Goal: Find specific page/section: Find specific page/section

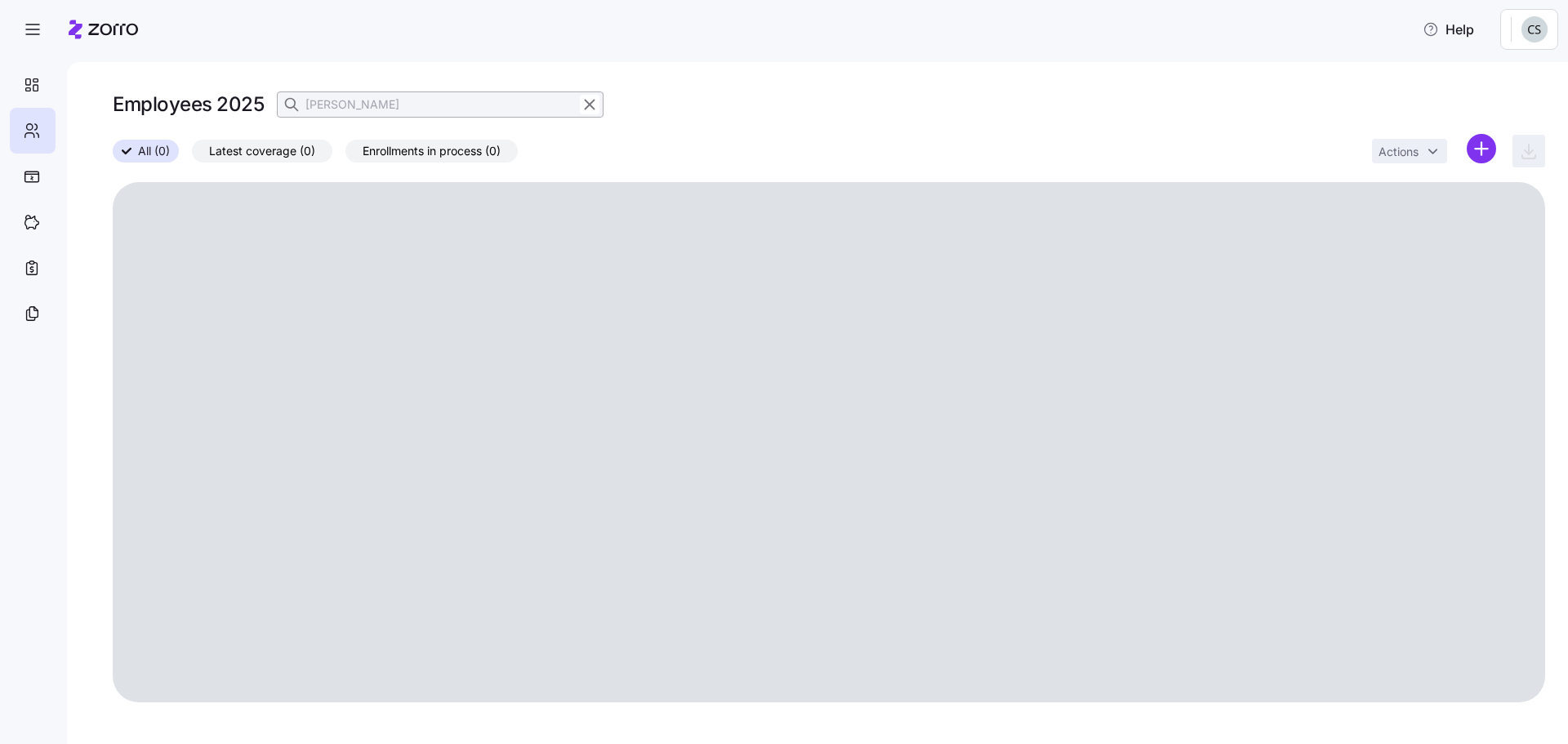
click at [591, 107] on icon "button" at bounding box center [589, 104] width 18 height 19
click at [294, 101] on icon "button" at bounding box center [293, 104] width 16 height 16
click at [335, 119] on div "Employees 2025" at bounding box center [358, 104] width 491 height 33
click at [587, 111] on icon "button" at bounding box center [589, 104] width 18 height 19
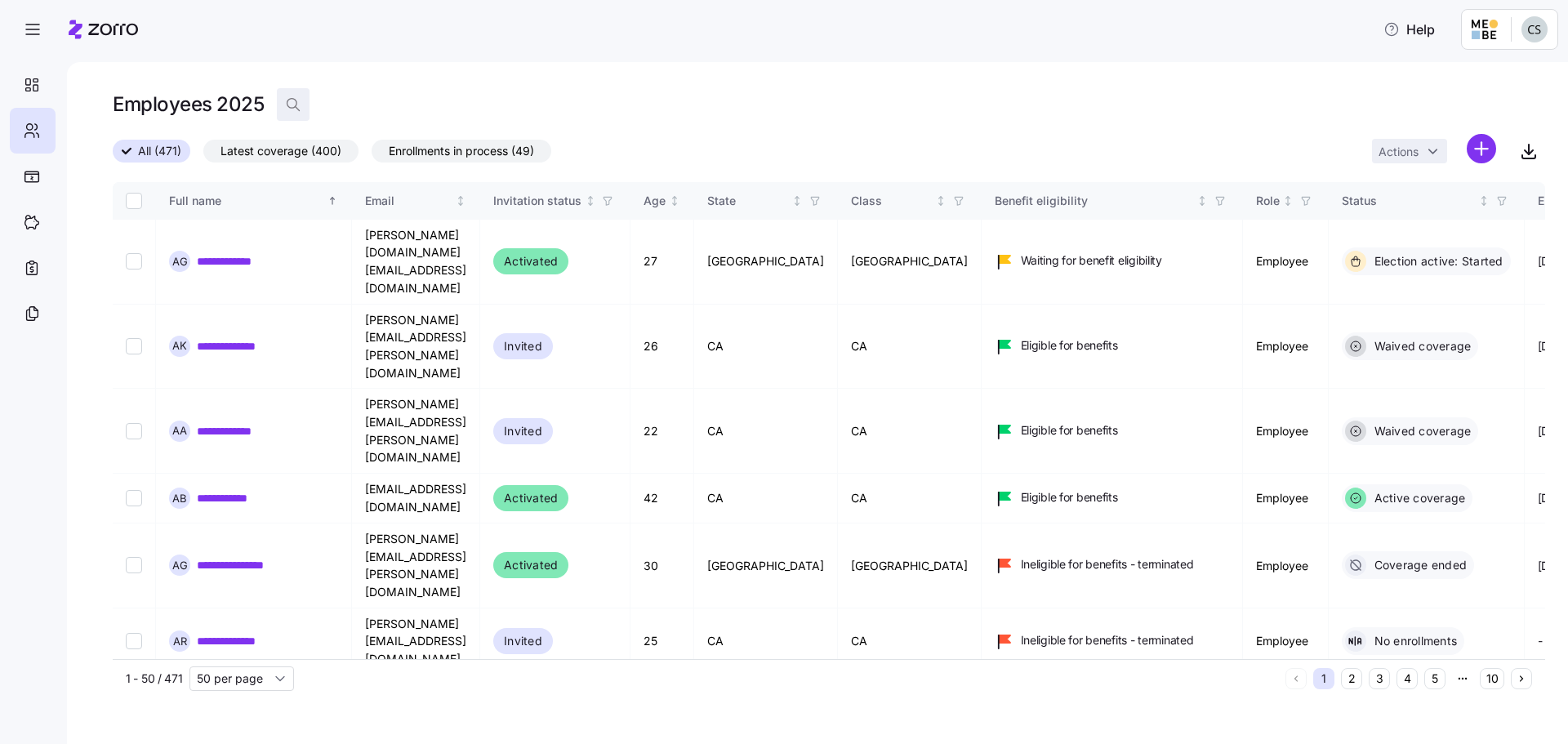
click at [296, 109] on icon "button" at bounding box center [293, 104] width 16 height 16
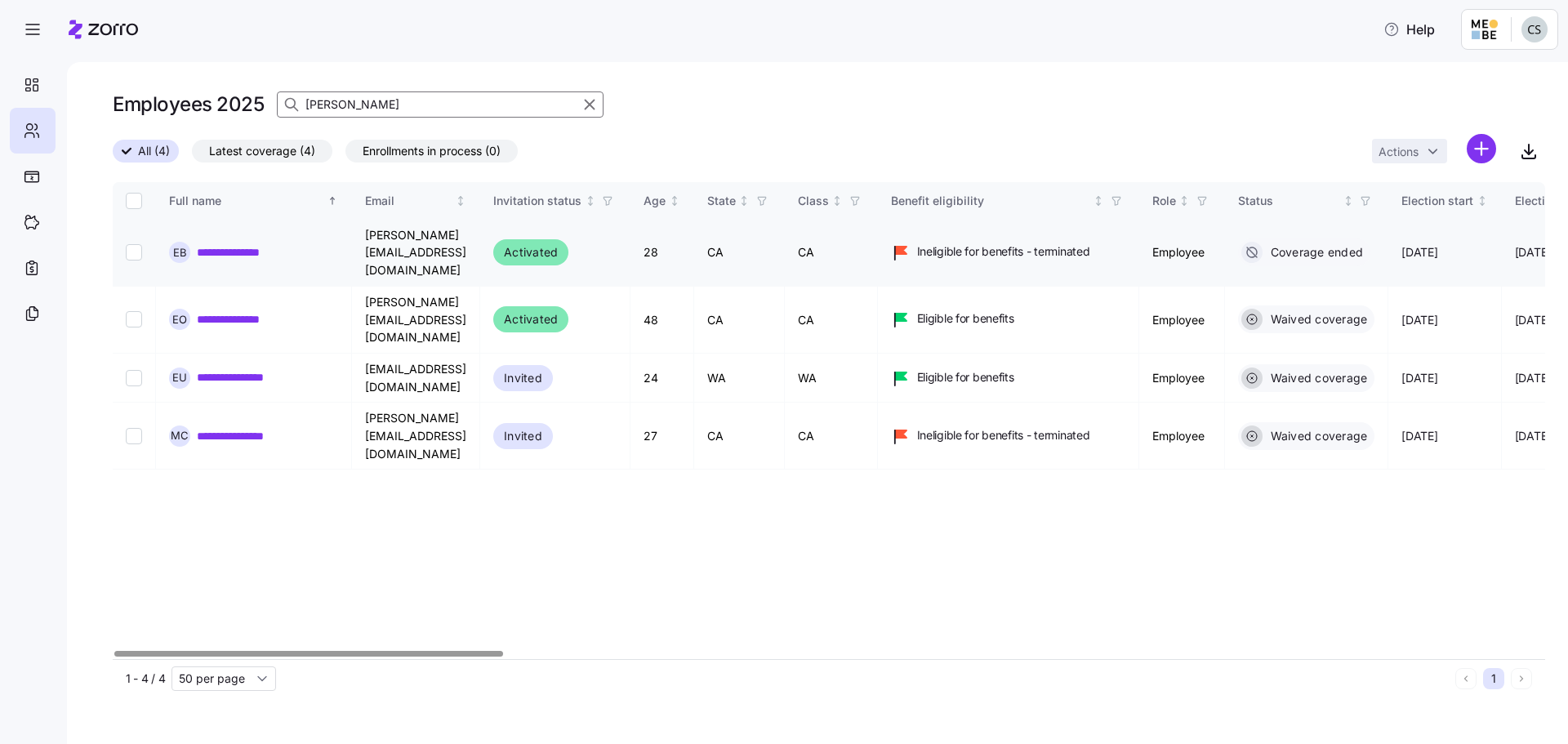
type input "[PERSON_NAME]"
click at [253, 246] on link "**********" at bounding box center [240, 252] width 87 height 16
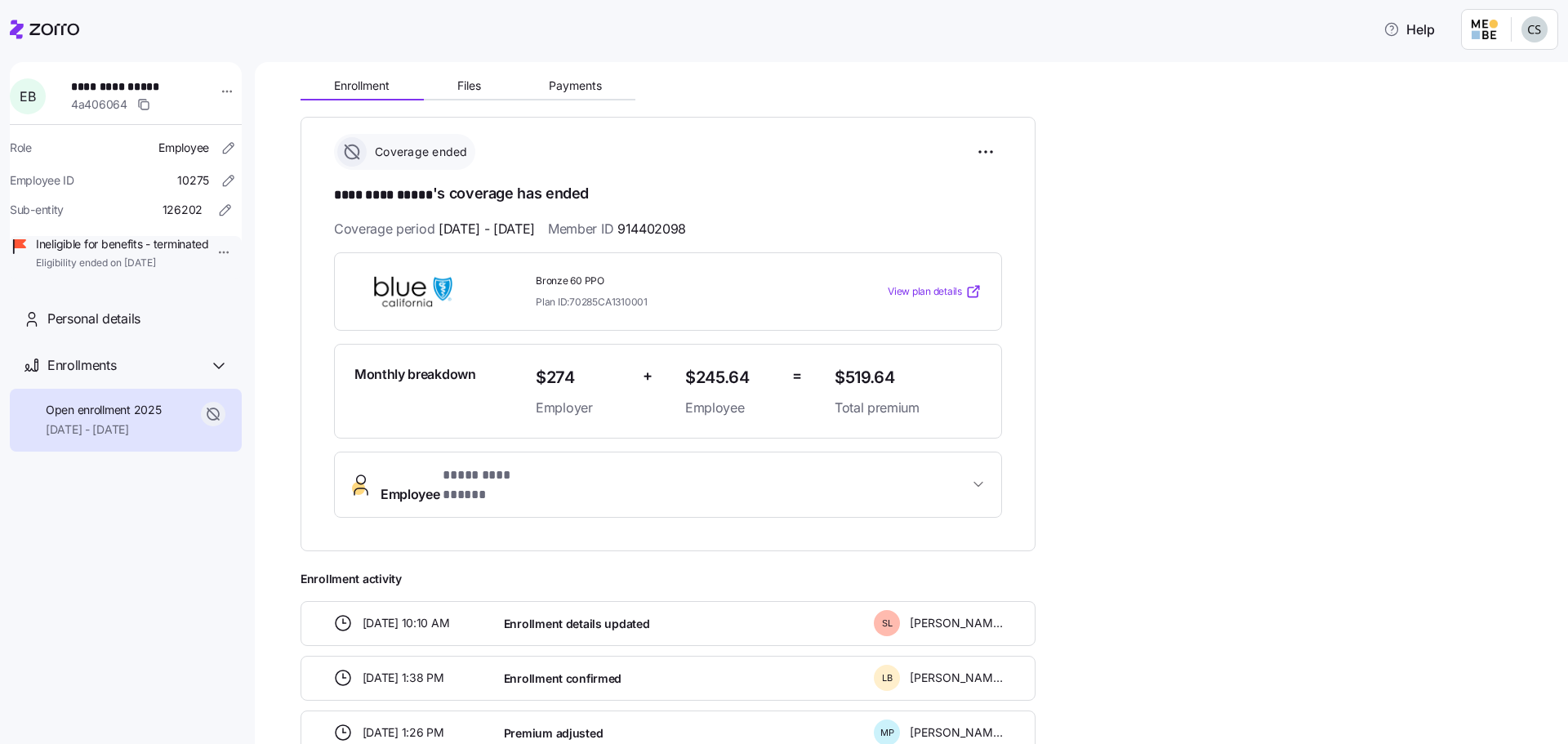
scroll to position [163, 0]
